Goal: Task Accomplishment & Management: Use online tool/utility

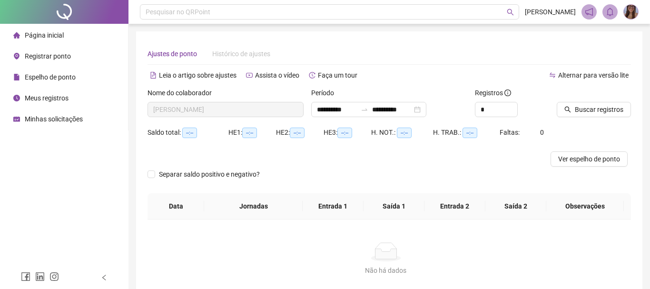
type input "**********"
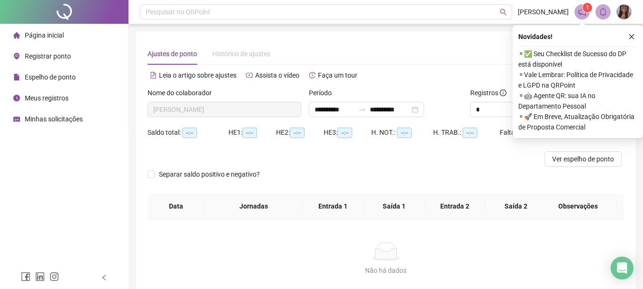
click at [85, 35] on li "Página inicial" at bounding box center [64, 35] width 124 height 19
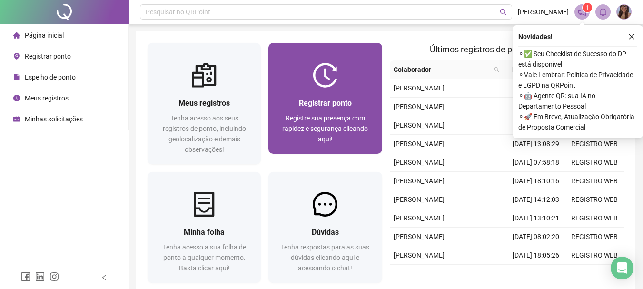
click at [307, 87] on div at bounding box center [325, 75] width 113 height 25
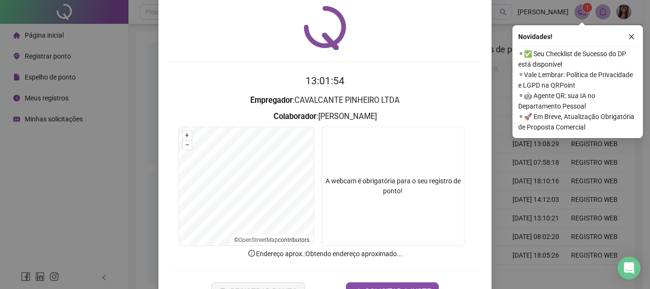
scroll to position [62, 0]
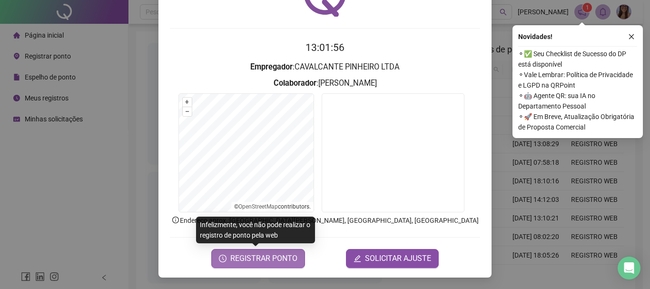
click at [259, 259] on span "REGISTRAR PONTO" at bounding box center [263, 258] width 67 height 11
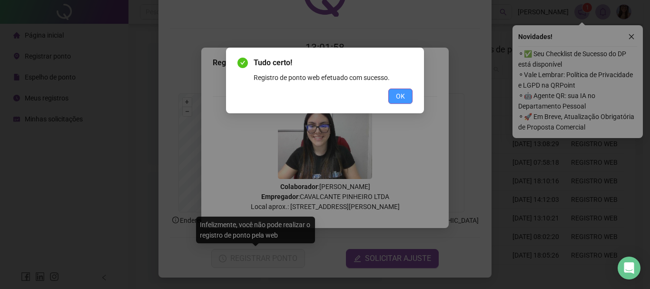
click at [404, 95] on span "OK" at bounding box center [400, 96] width 9 height 10
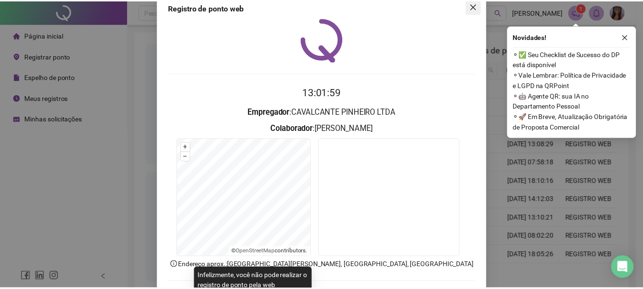
scroll to position [0, 0]
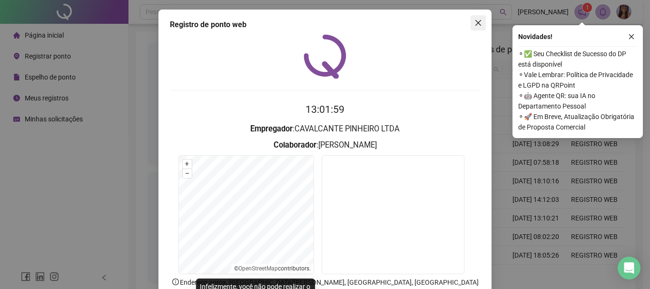
click at [478, 21] on icon "close" at bounding box center [479, 23] width 8 height 8
